Goal: Information Seeking & Learning: Learn about a topic

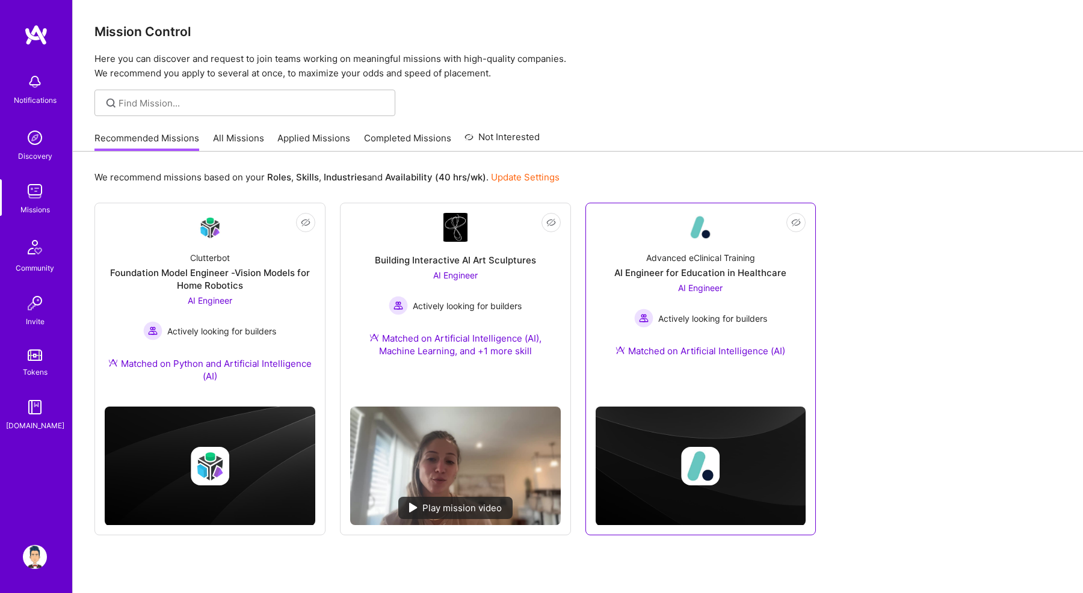
click at [624, 279] on div "AI Engineer for Education in Healthcare" at bounding box center [701, 273] width 172 height 13
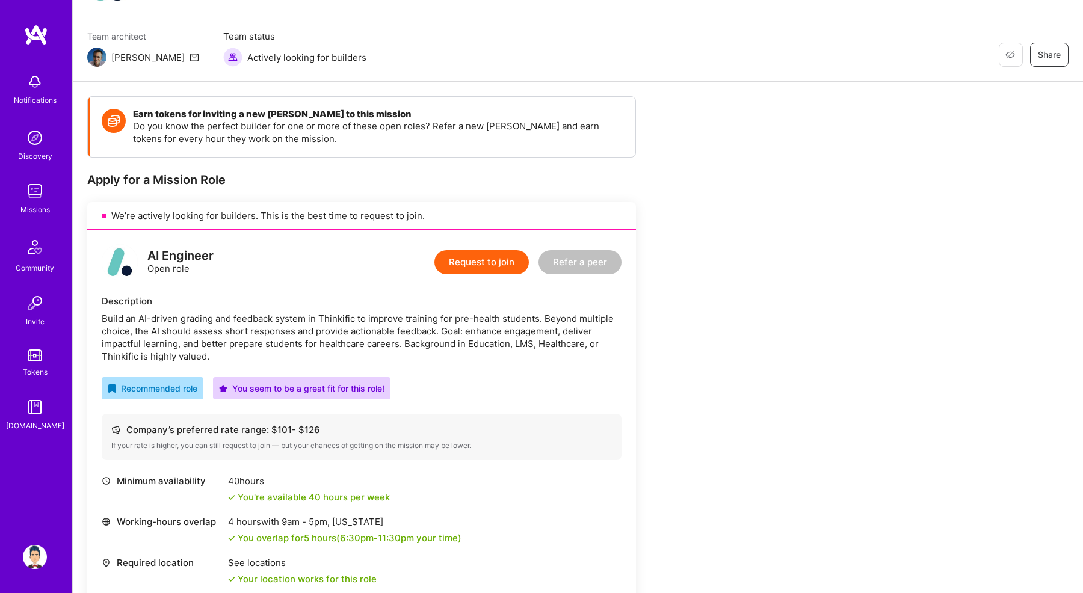
scroll to position [86, 0]
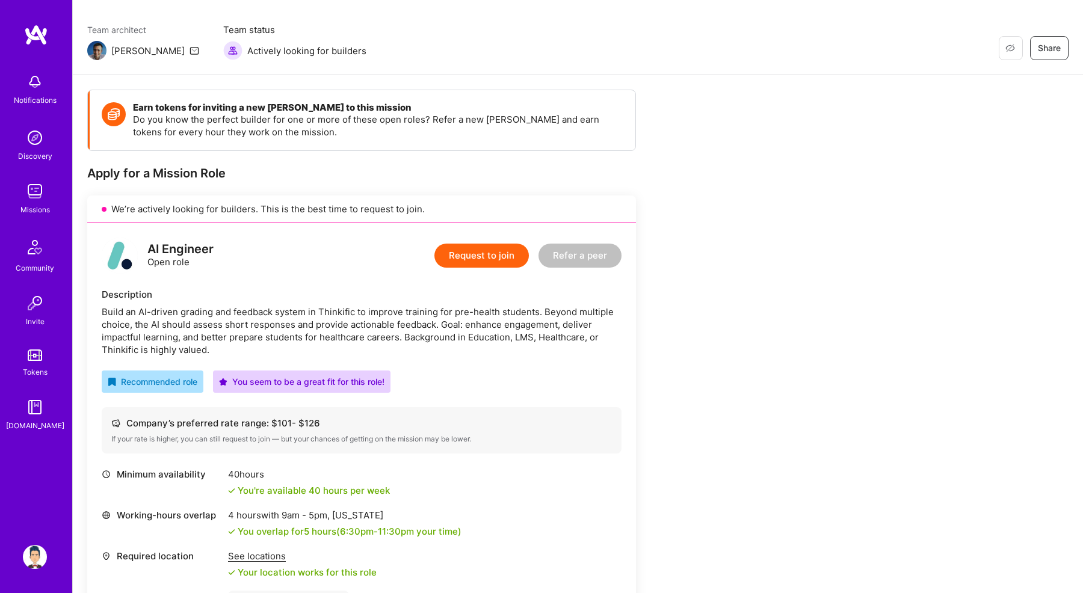
click at [325, 324] on div "Build an AI-driven grading and feedback system in Thinkific to improve training…" at bounding box center [362, 331] width 520 height 51
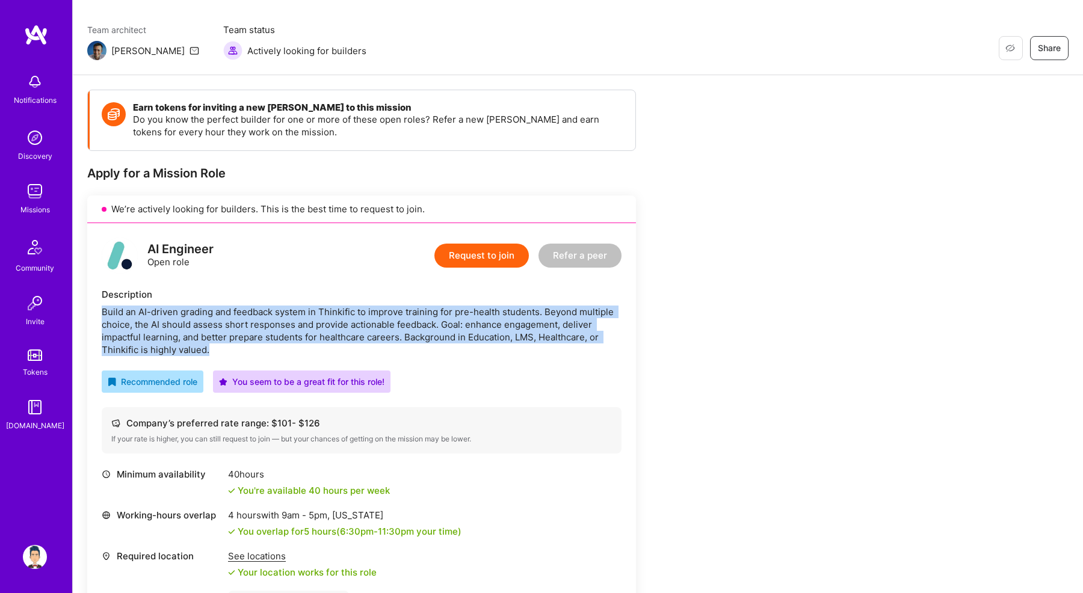
click at [325, 324] on div "Build an AI-driven grading and feedback system in Thinkific to improve training…" at bounding box center [362, 331] width 520 height 51
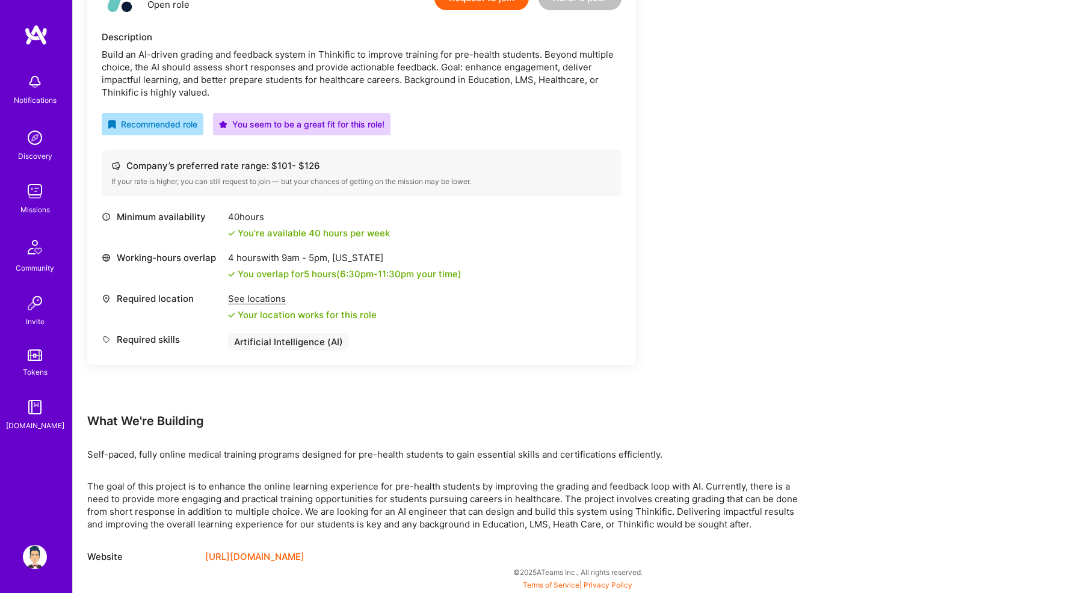
scroll to position [344, 0]
click at [252, 303] on div "See locations" at bounding box center [302, 299] width 149 height 13
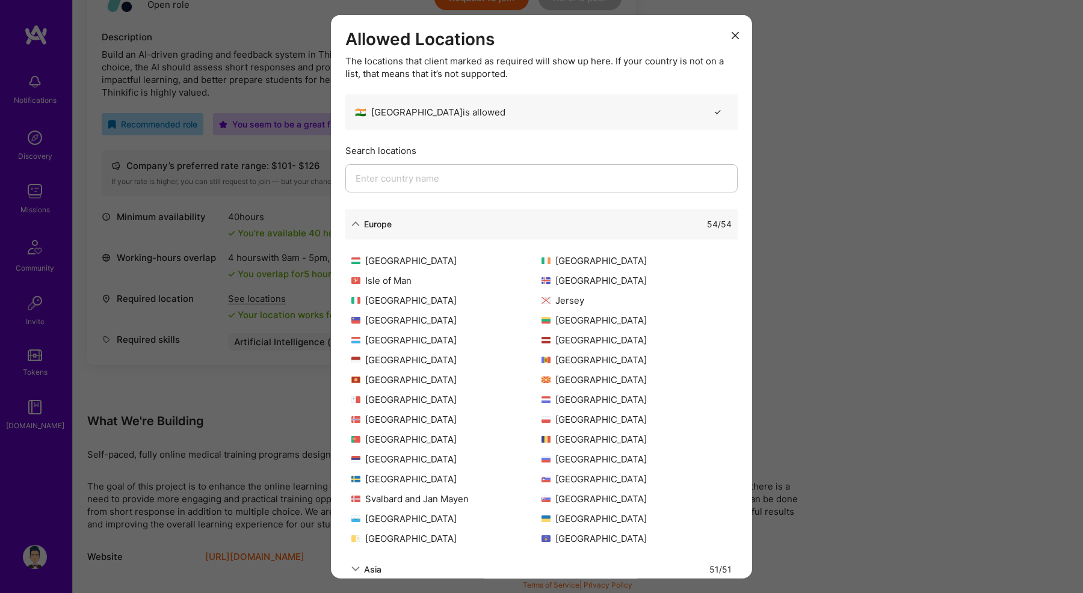
scroll to position [235, 0]
click at [388, 569] on div "51 / 51" at bounding box center [557, 569] width 350 height 13
click at [375, 568] on div "Asia" at bounding box center [372, 569] width 17 height 13
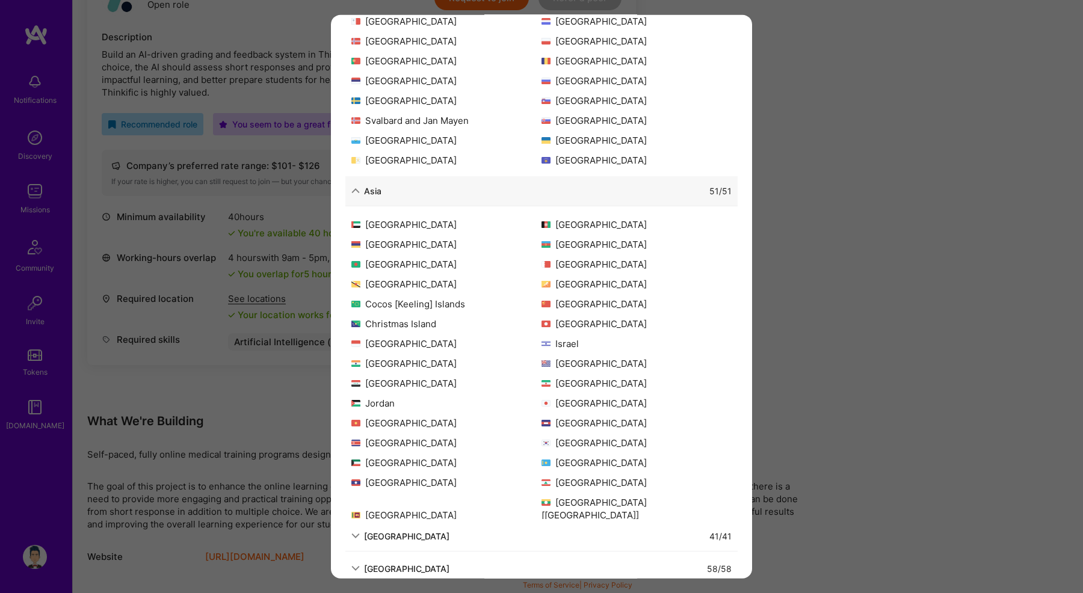
scroll to position [385, 0]
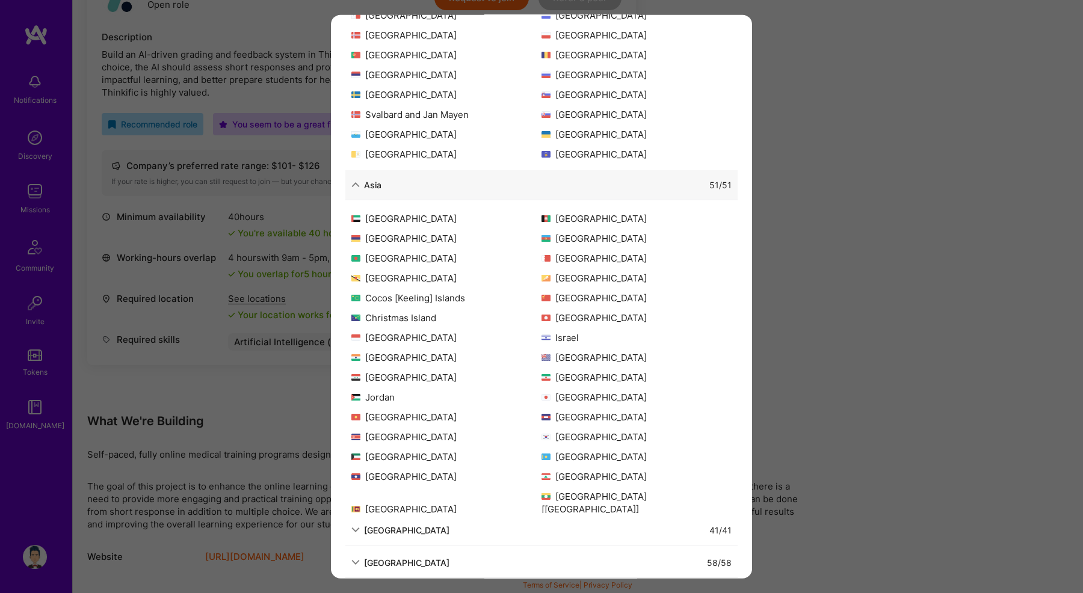
click at [246, 475] on div "Allowed Locations The locations that client marked as required will show up her…" at bounding box center [541, 296] width 1083 height 593
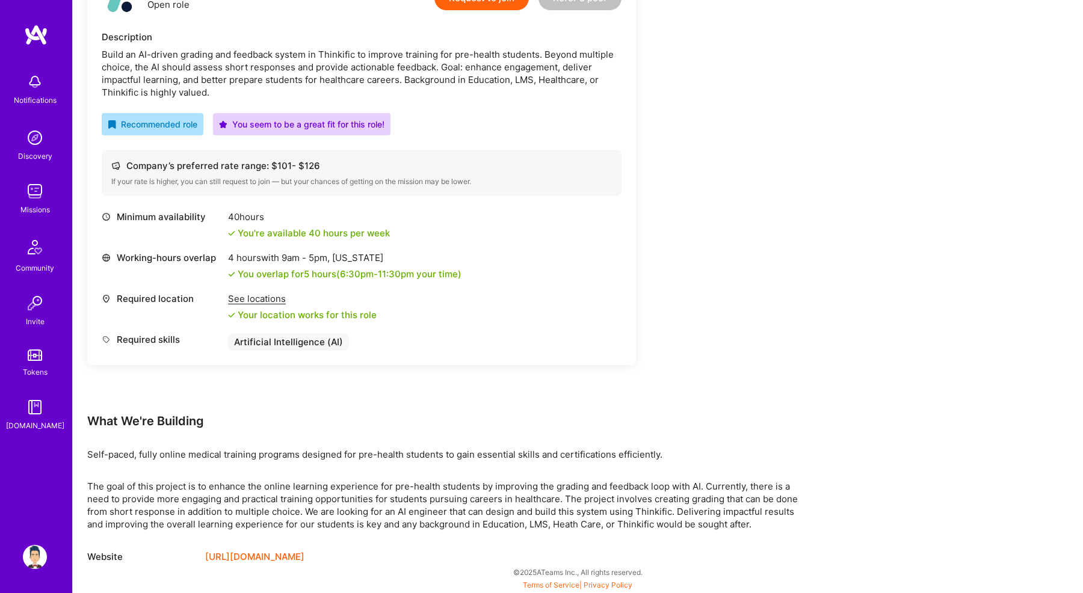
scroll to position [344, 0]
click at [241, 489] on p "The goal of this project is to enhance the online learning experience for pre-h…" at bounding box center [448, 505] width 722 height 51
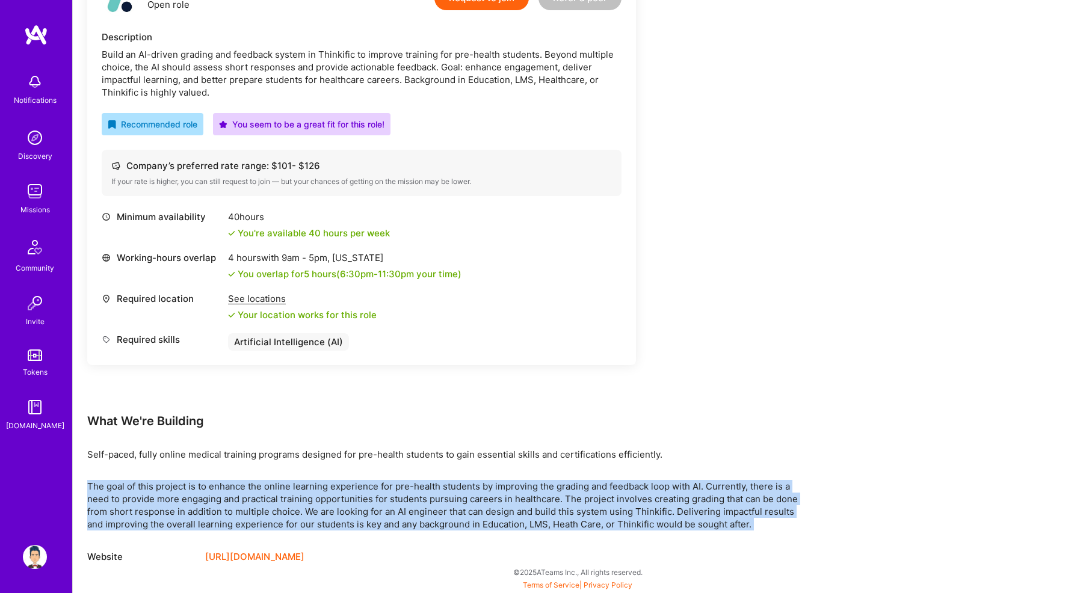
click at [241, 489] on p "The goal of this project is to enhance the online learning experience for pre-h…" at bounding box center [448, 505] width 722 height 51
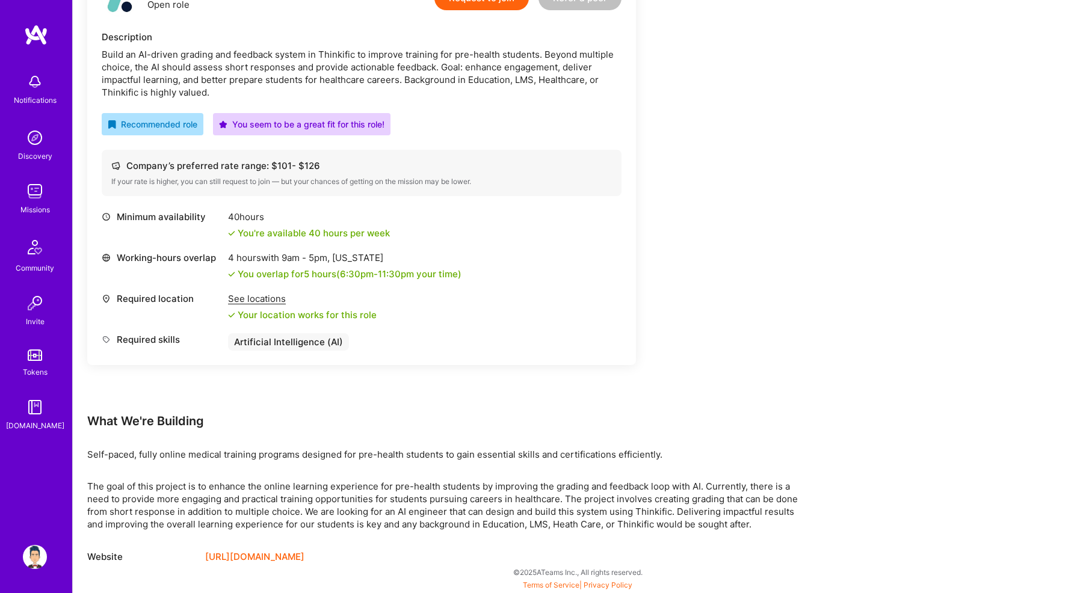
click at [249, 526] on p "The goal of this project is to enhance the online learning experience for pre-h…" at bounding box center [448, 505] width 722 height 51
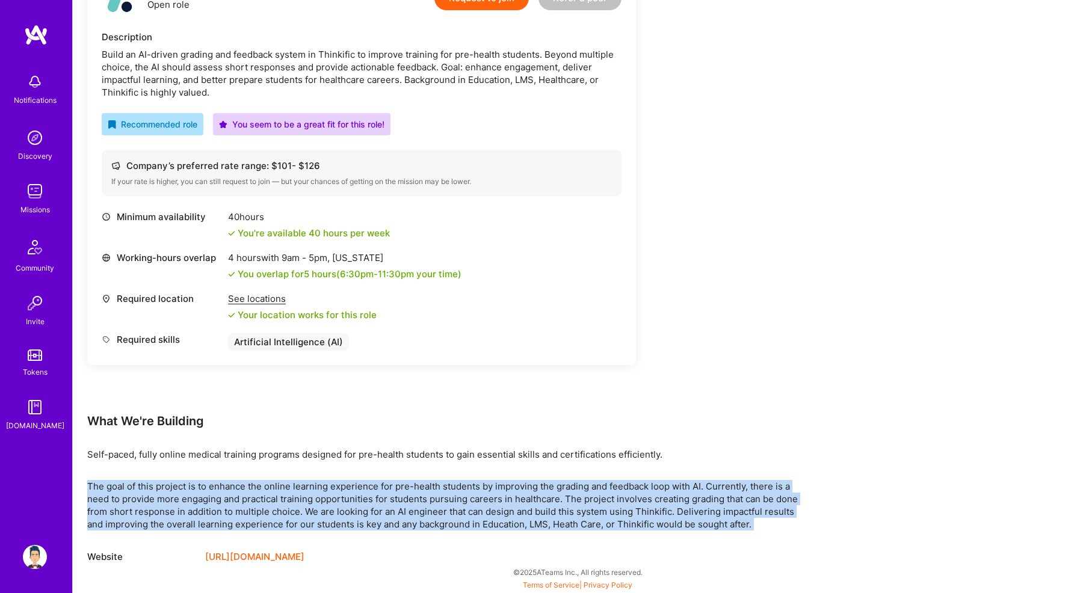
click at [249, 526] on p "The goal of this project is to enhance the online learning experience for pre-h…" at bounding box center [448, 505] width 722 height 51
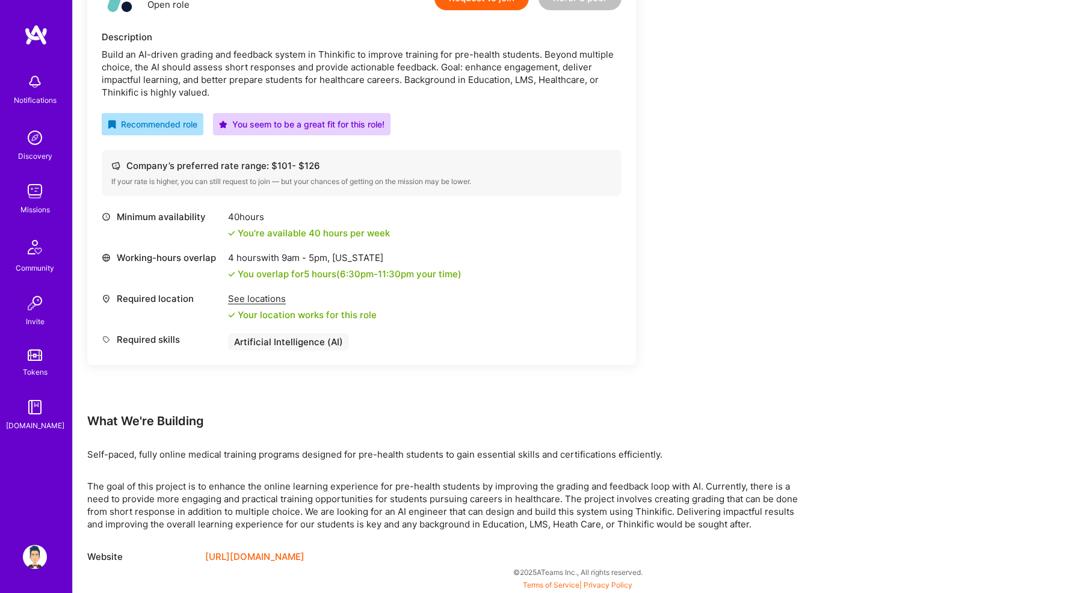
click at [644, 510] on p "The goal of this project is to enhance the online learning experience for pre-h…" at bounding box center [448, 505] width 722 height 51
copy p "Thinkific"
click at [412, 522] on p "The goal of this project is to enhance the online learning experience for pre-h…" at bounding box center [448, 505] width 722 height 51
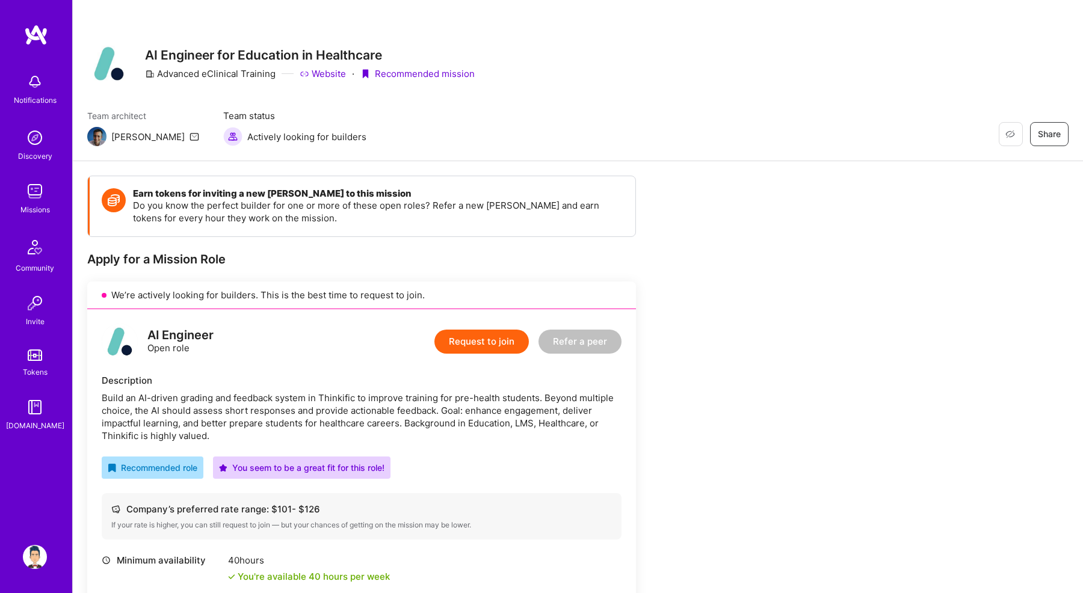
scroll to position [0, 0]
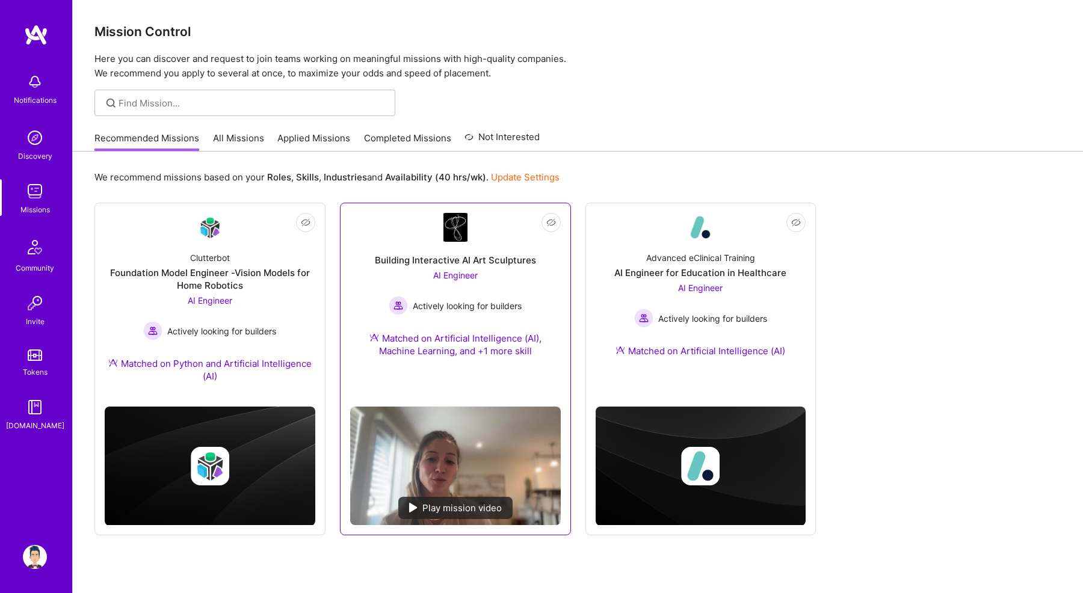
click at [350, 364] on div "Building Interactive AI Art Sculptures AI Engineer Actively looking for builder…" at bounding box center [455, 307] width 211 height 130
